Goal: Navigation & Orientation: Go to known website

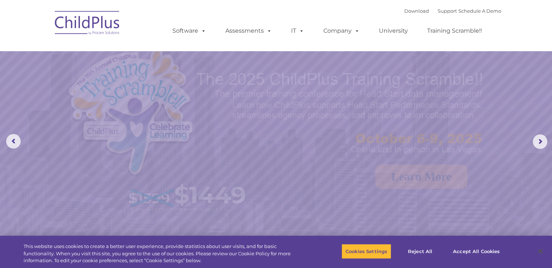
select select "MEDIUM"
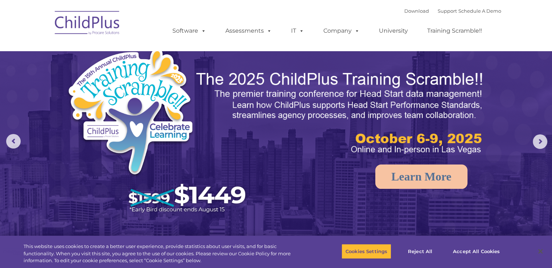
click at [87, 22] on img at bounding box center [87, 24] width 73 height 36
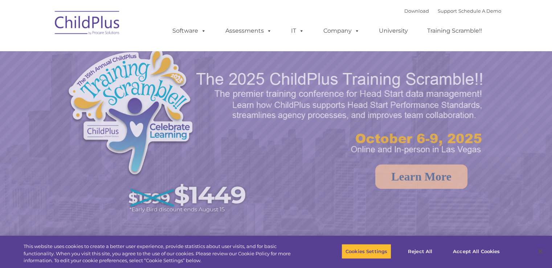
select select "MEDIUM"
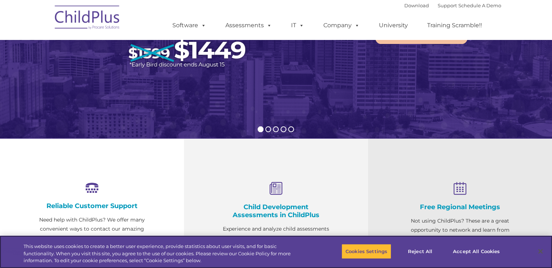
scroll to position [144, 0]
